Goal: Check status: Check status

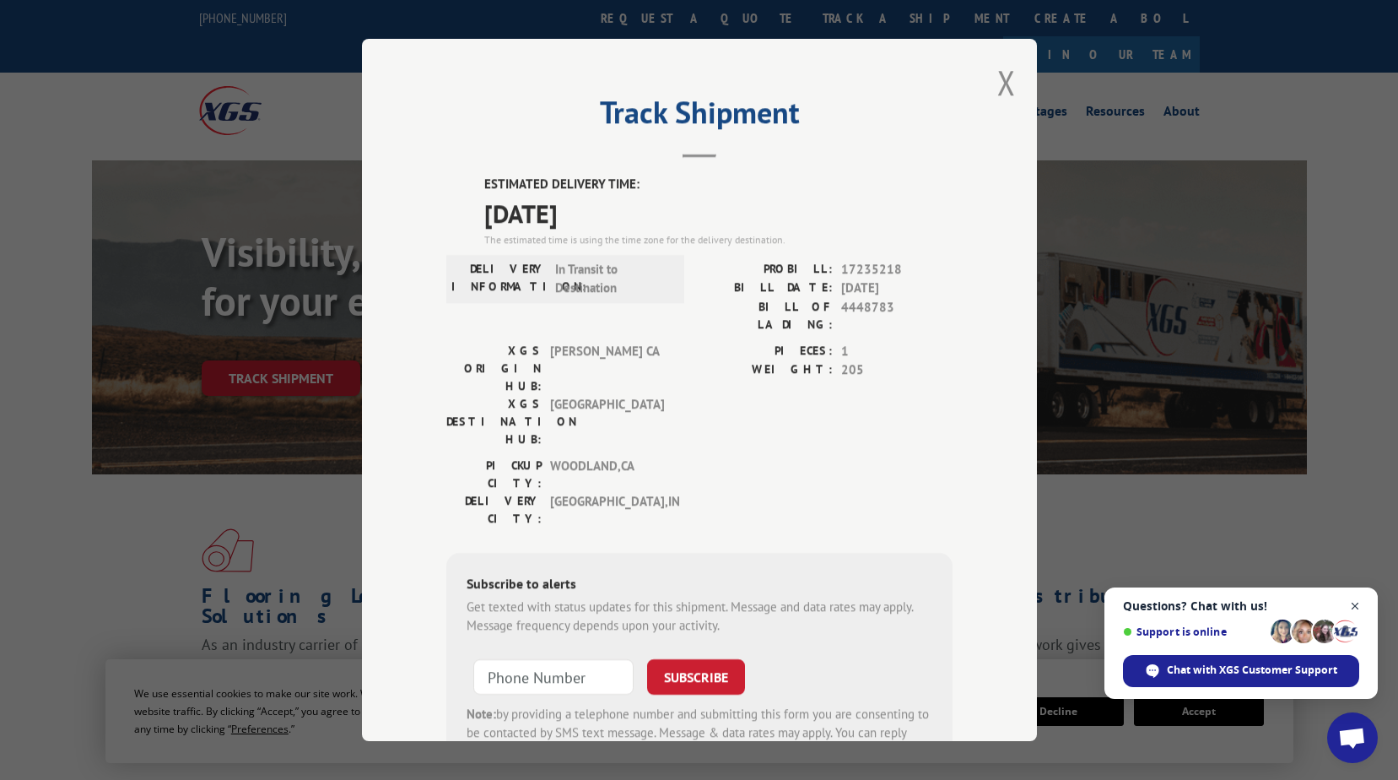
click at [1359, 607] on span "Close chat" at bounding box center [1355, 606] width 21 height 21
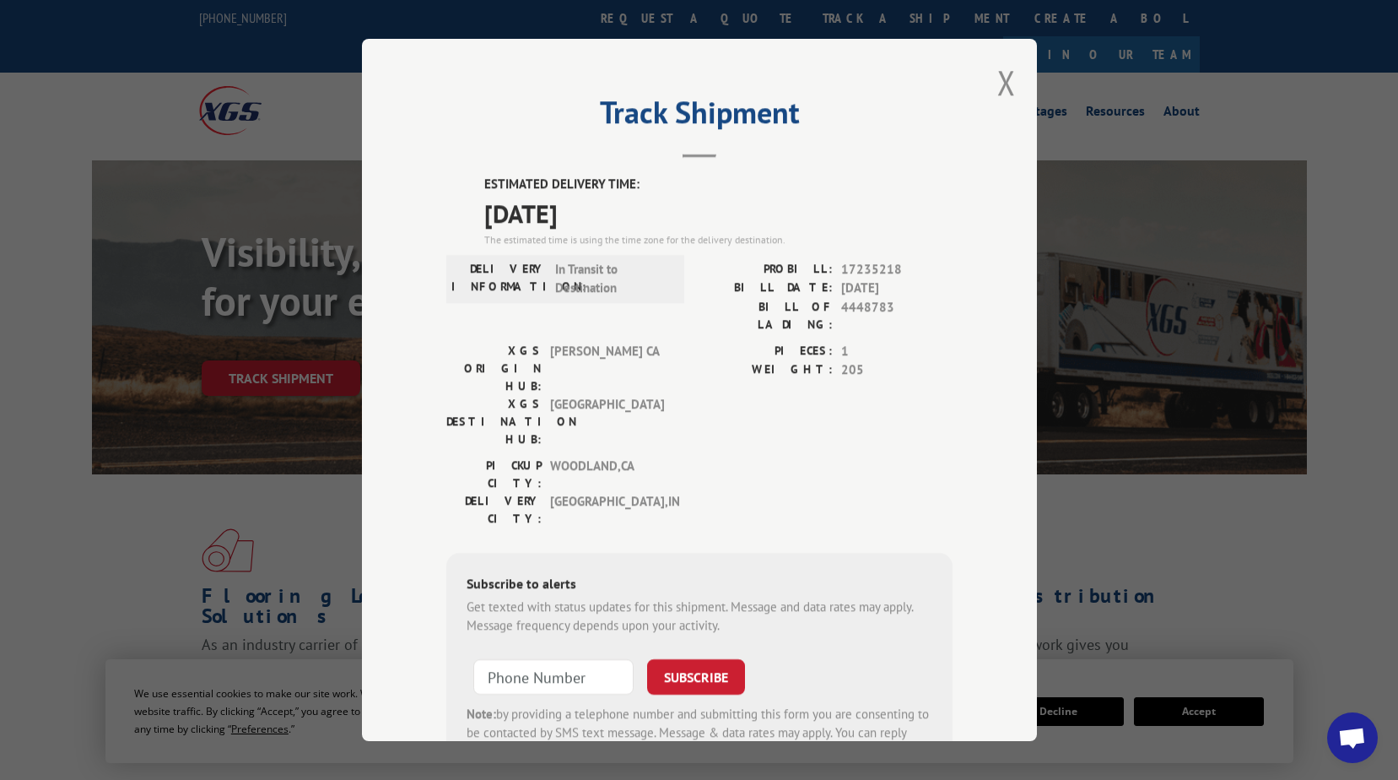
click at [1358, 259] on div "Track Shipment ESTIMATED DELIVERY TIME: [DATE] The estimated time is using the …" at bounding box center [699, 390] width 1398 height 780
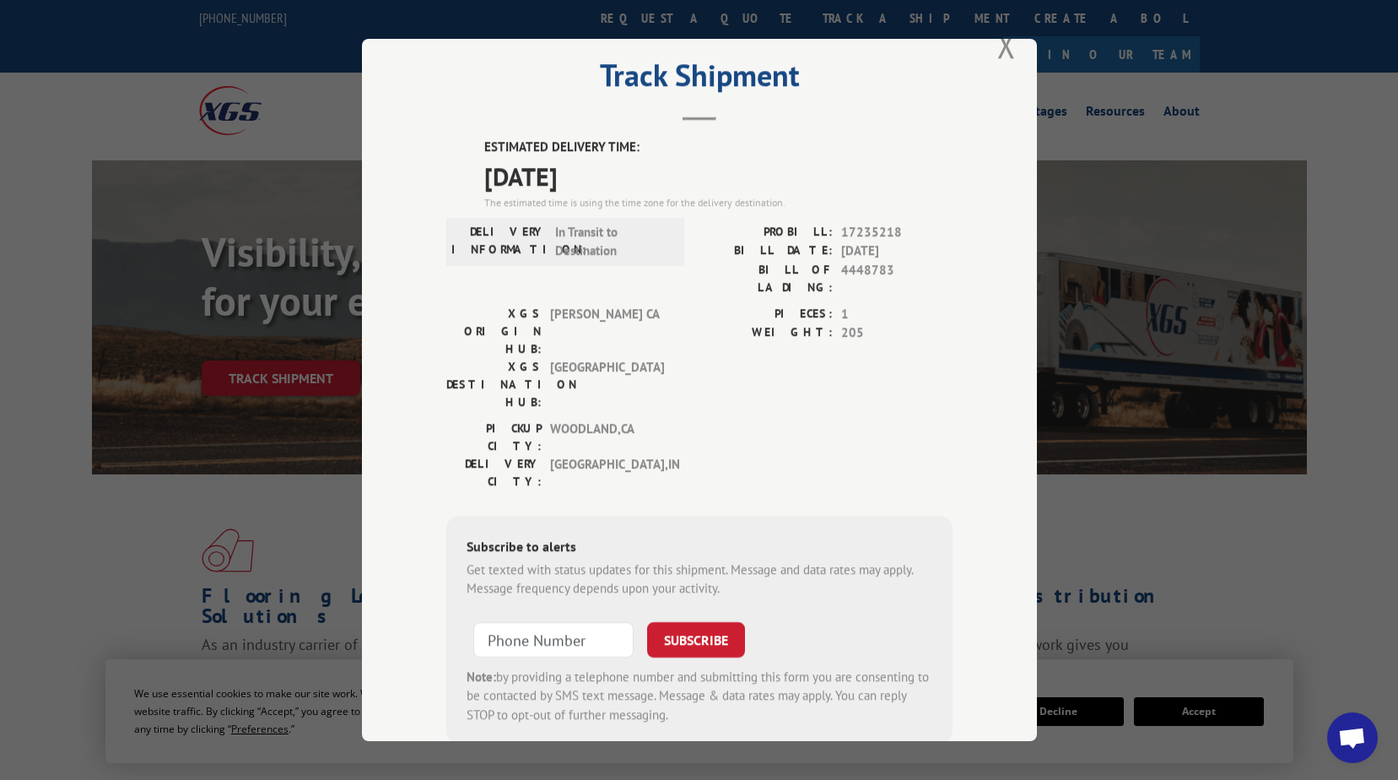
scroll to position [57, 0]
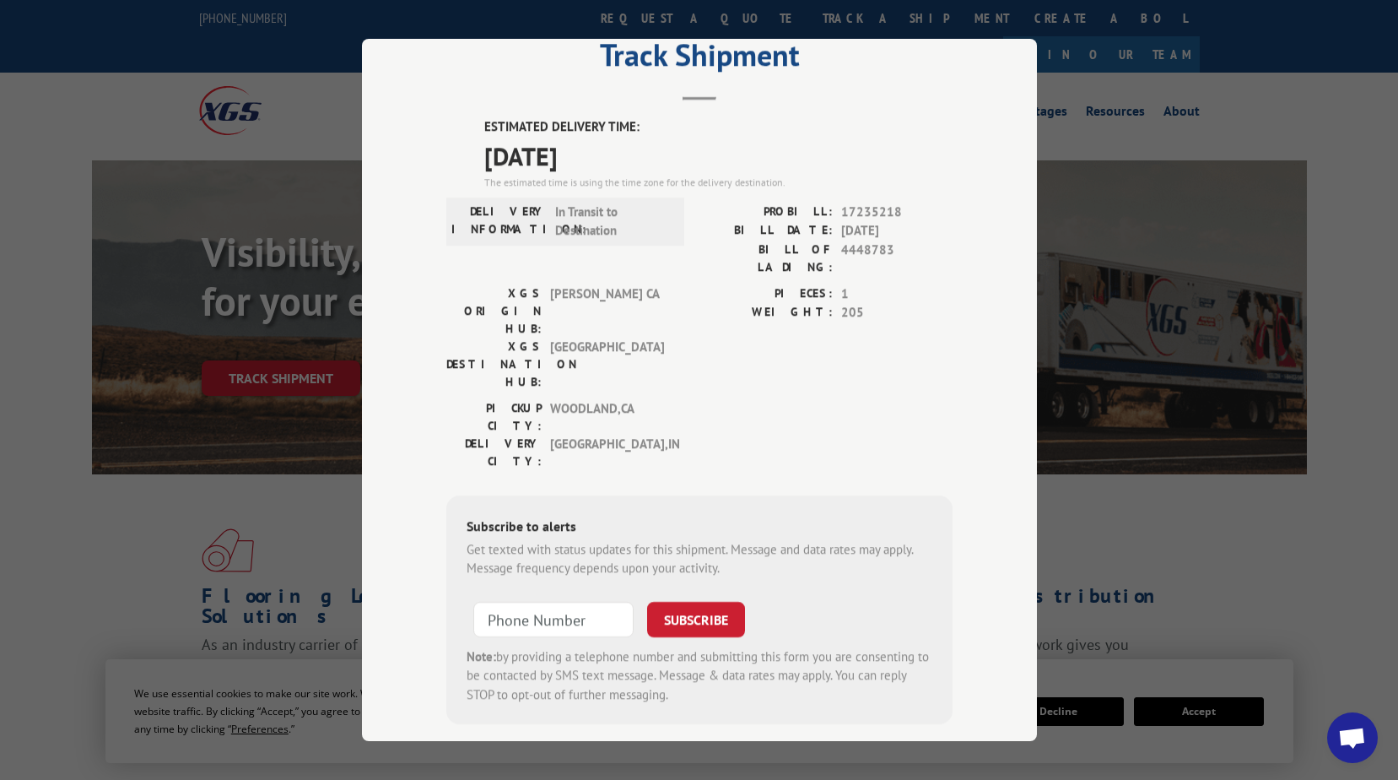
click at [67, 155] on div "Track Shipment ESTIMATED DELIVERY TIME: [DATE] The estimated time is using the …" at bounding box center [699, 390] width 1398 height 780
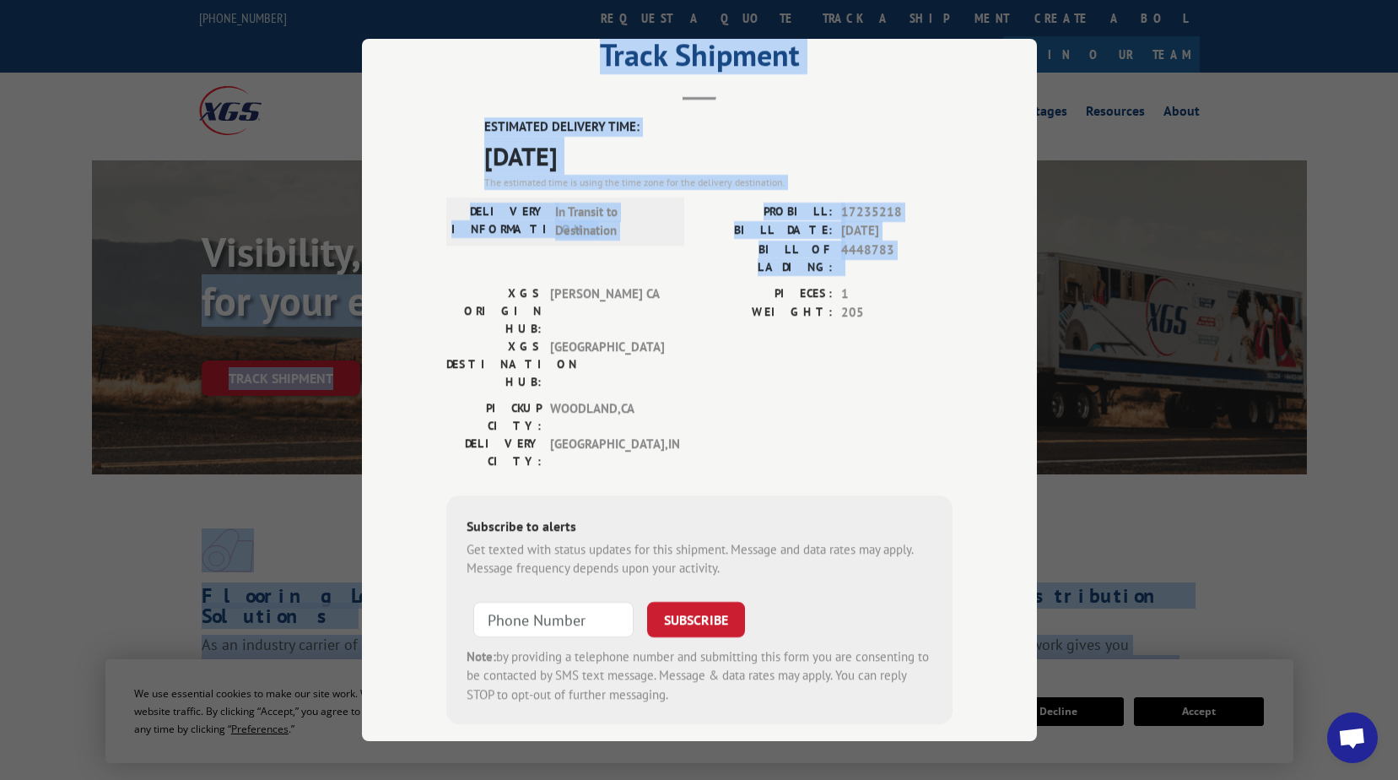
click at [618, 143] on span "[DATE]" at bounding box center [718, 156] width 468 height 38
click at [726, 143] on span "[DATE]" at bounding box center [718, 156] width 468 height 38
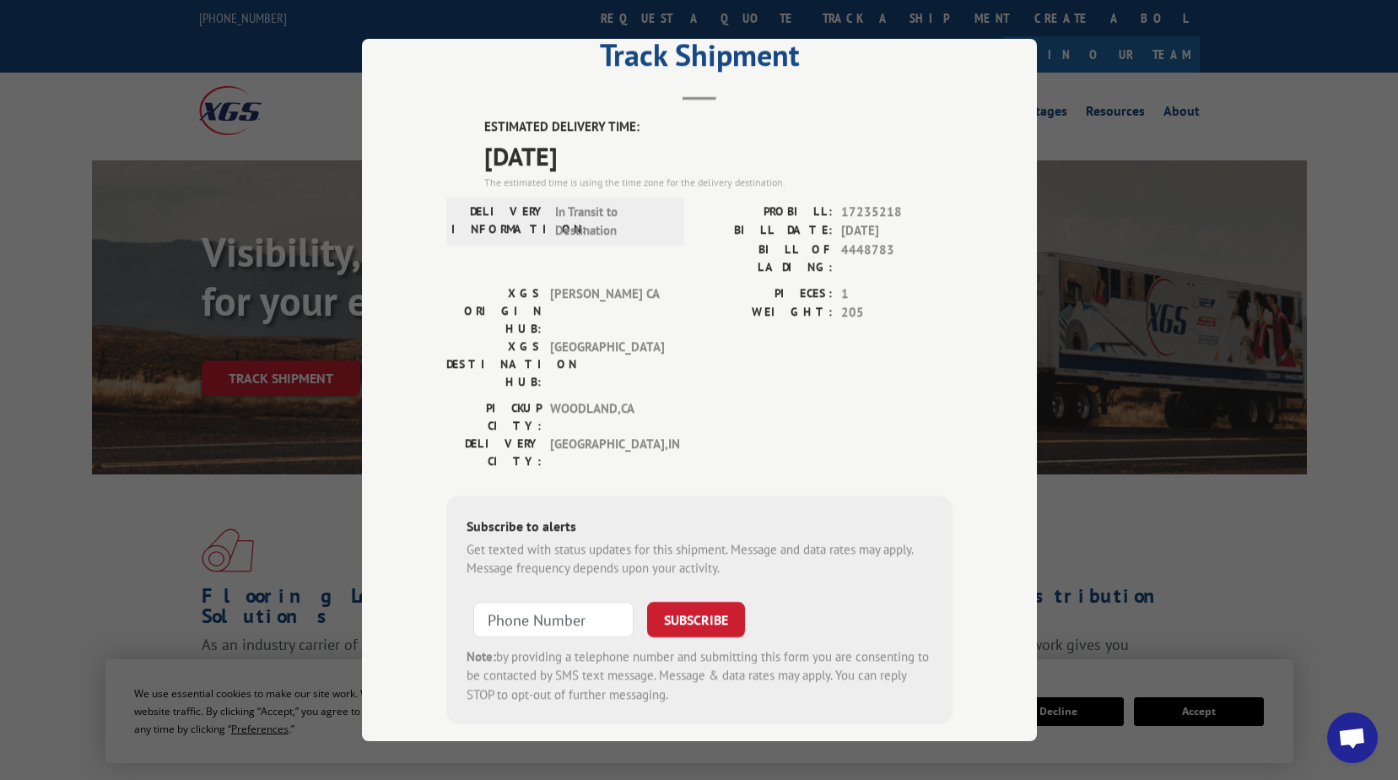
click at [977, 316] on div "Track Shipment ESTIMATED DELIVERY TIME: [DATE] The estimated time is using the …" at bounding box center [699, 390] width 675 height 702
click at [543, 716] on div "Track Shipment ESTIMATED DELIVERY TIME: [DATE] The estimated time is using the …" at bounding box center [699, 390] width 675 height 702
drag, startPoint x: 1281, startPoint y: 467, endPoint x: 1266, endPoint y: 468, distance: 14.4
click at [1282, 468] on div "Track Shipment ESTIMATED DELIVERY TIME: [DATE] The estimated time is using the …" at bounding box center [699, 390] width 1398 height 780
drag, startPoint x: 840, startPoint y: 211, endPoint x: 882, endPoint y: 209, distance: 41.4
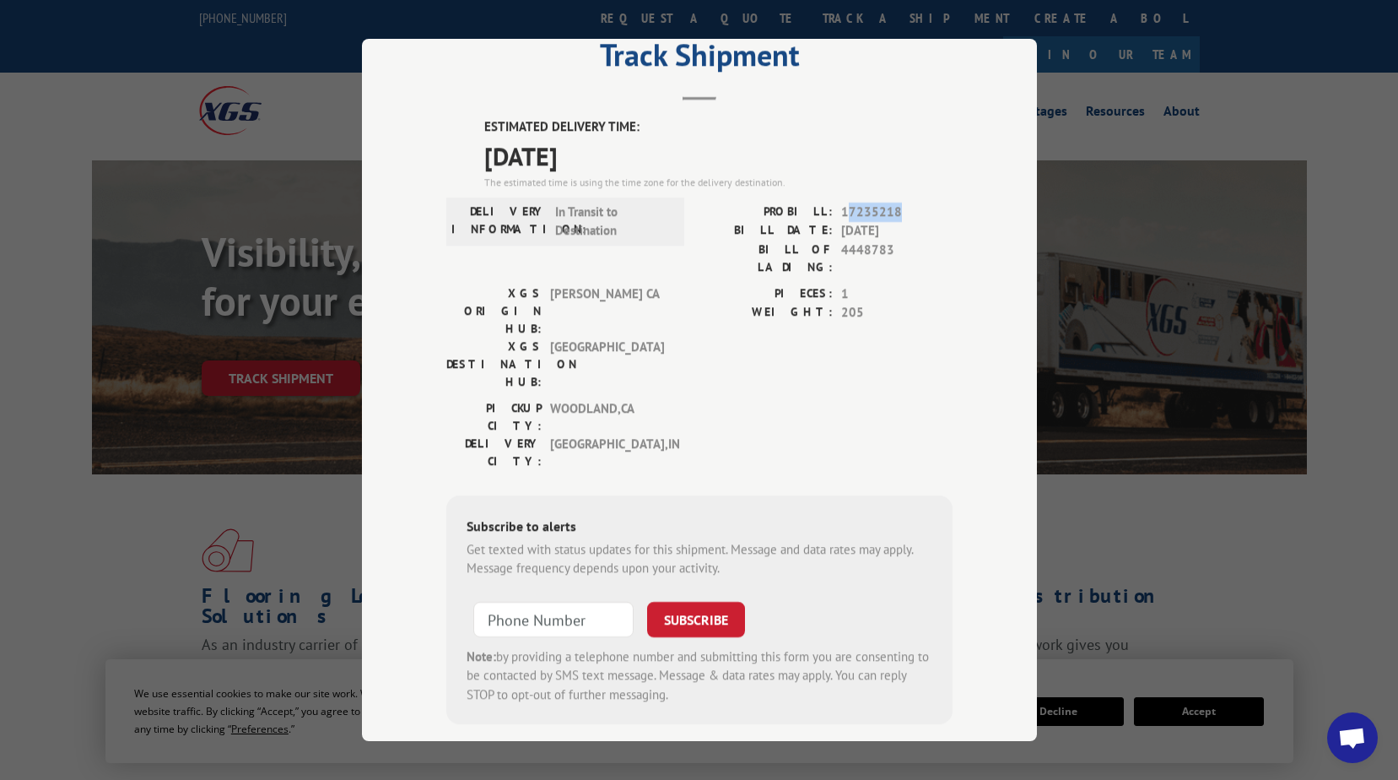
click at [893, 210] on span "17235218" at bounding box center [896, 211] width 111 height 19
drag, startPoint x: 882, startPoint y: 209, endPoint x: 854, endPoint y: 205, distance: 28.2
click at [881, 209] on span "17235218" at bounding box center [896, 211] width 111 height 19
click at [841, 208] on span "17235218" at bounding box center [896, 211] width 111 height 19
drag, startPoint x: 838, startPoint y: 208, endPoint x: 877, endPoint y: 212, distance: 39.8
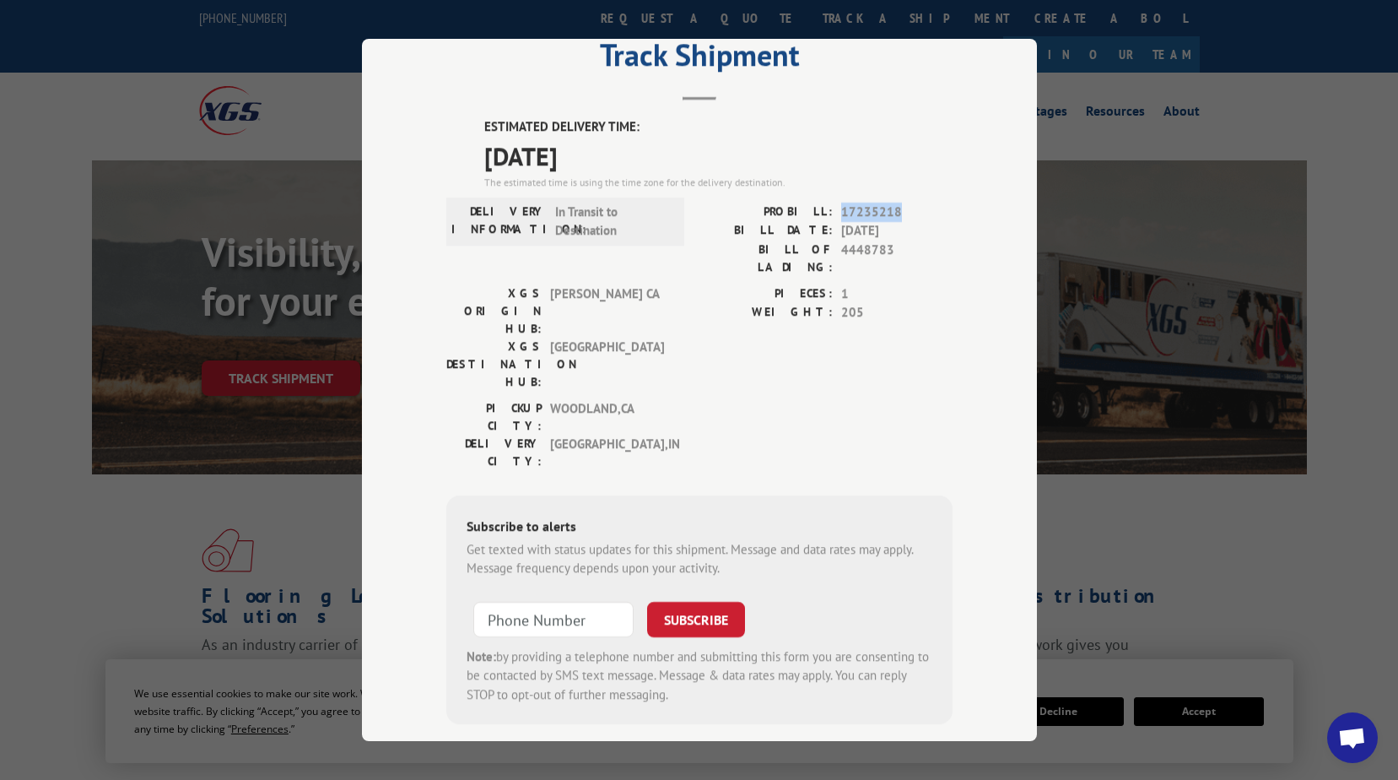
click at [877, 212] on span "17235218" at bounding box center [896, 211] width 111 height 19
copy span "17235218"
